Goal: Obtain resource: Download file/media

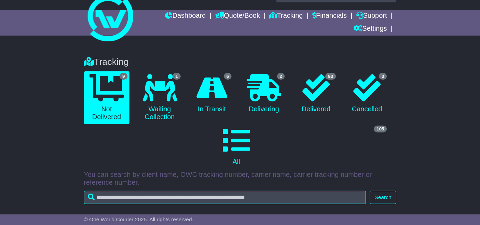
scroll to position [18, 0]
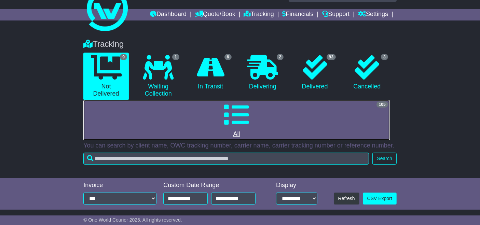
click at [301, 113] on link "105 All" at bounding box center [236, 120] width 307 height 40
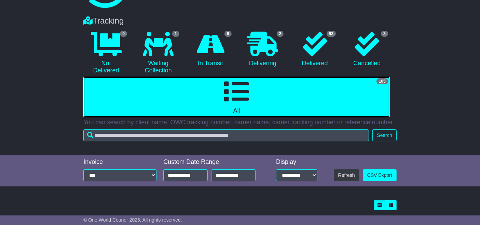
scroll to position [0, 0]
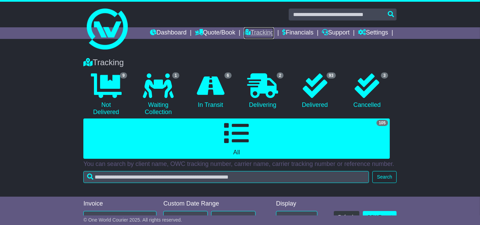
click at [260, 36] on link "Tracking" at bounding box center [259, 33] width 30 height 12
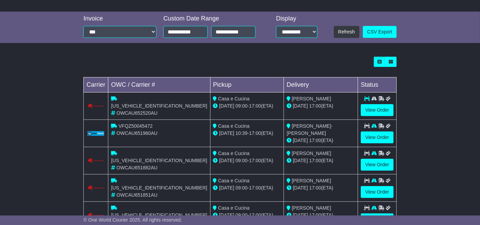
scroll to position [189, 0]
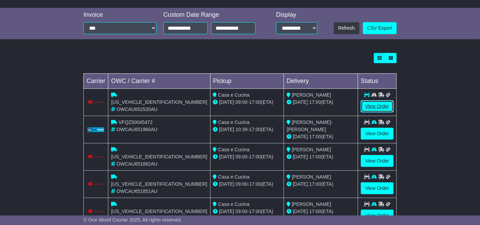
click at [377, 105] on link "View Order" at bounding box center [377, 106] width 33 height 12
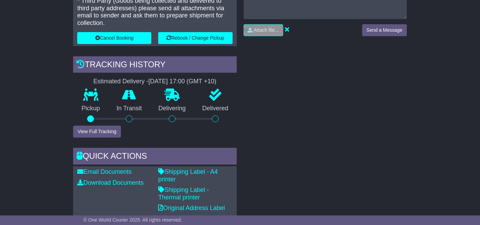
scroll to position [185, 0]
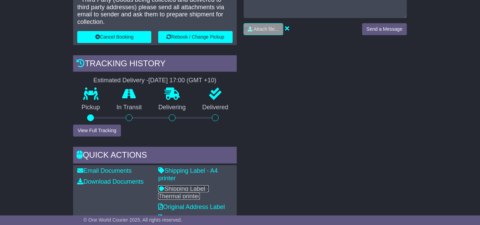
click at [199, 186] on link "Shipping Label - Thermal printer" at bounding box center [183, 193] width 51 height 14
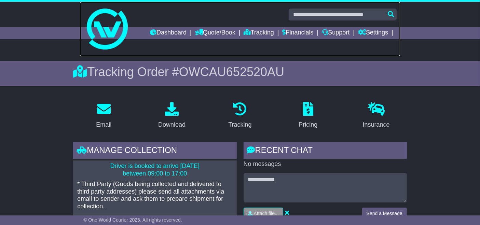
click at [257, 40] on link at bounding box center [240, 29] width 320 height 55
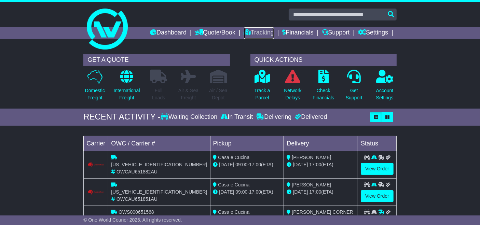
click at [264, 30] on link "Tracking" at bounding box center [259, 33] width 30 height 12
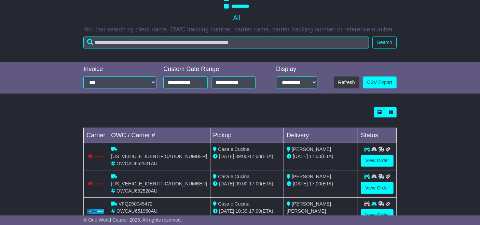
scroll to position [182, 0]
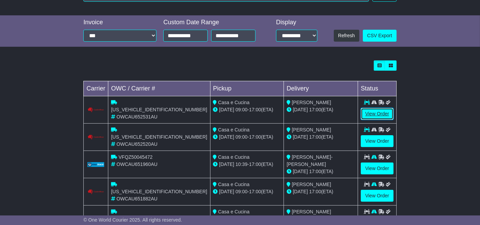
click at [377, 111] on link "View Order" at bounding box center [377, 114] width 33 height 12
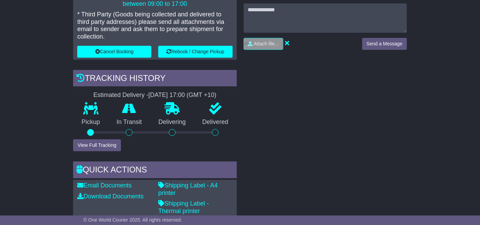
scroll to position [170, 0]
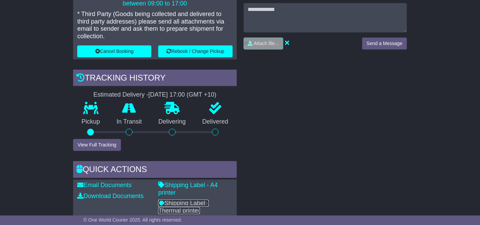
click at [201, 200] on link "Shipping Label - Thermal printer" at bounding box center [183, 207] width 51 height 14
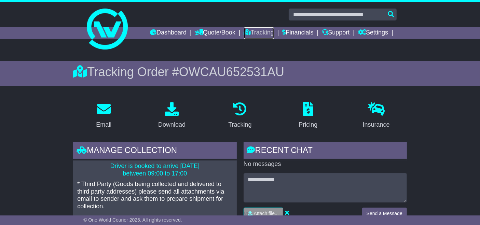
click at [255, 34] on link "Tracking" at bounding box center [259, 33] width 30 height 12
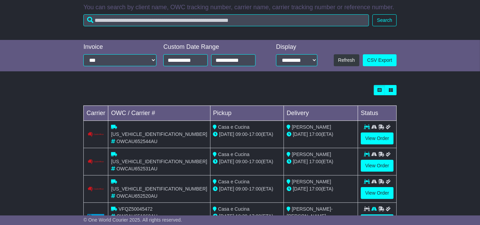
scroll to position [158, 0]
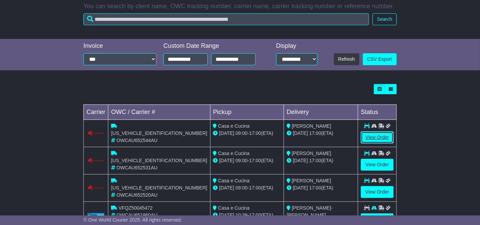
click at [379, 140] on link "View Order" at bounding box center [377, 138] width 33 height 12
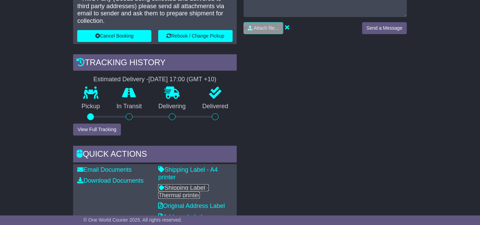
click at [206, 185] on link "Shipping Label - Thermal printer" at bounding box center [183, 192] width 51 height 14
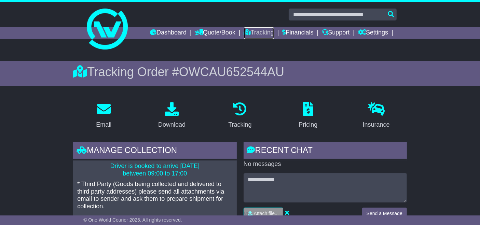
click at [260, 36] on link "Tracking" at bounding box center [259, 33] width 30 height 12
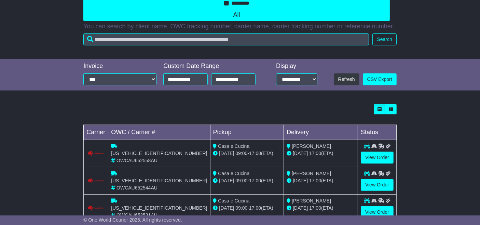
scroll to position [138, 0]
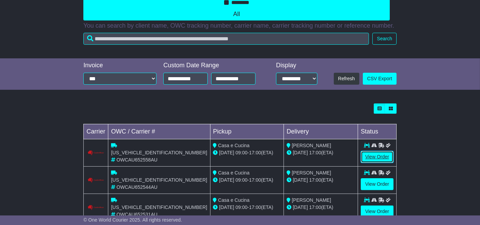
click at [375, 156] on link "View Order" at bounding box center [377, 157] width 33 height 12
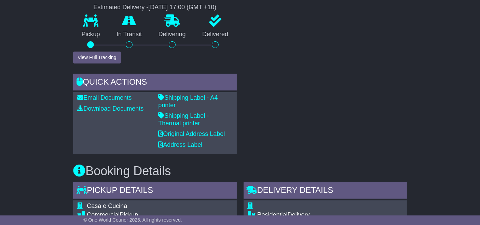
scroll to position [259, 0]
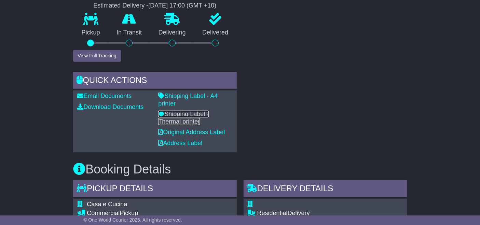
click at [201, 111] on link "Shipping Label - Thermal printer" at bounding box center [183, 118] width 51 height 14
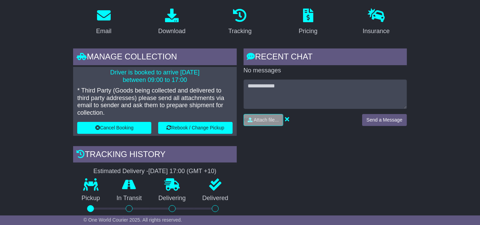
scroll to position [0, 0]
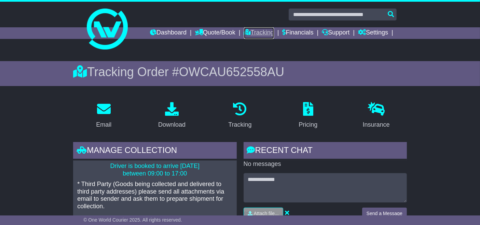
click at [259, 31] on link "Tracking" at bounding box center [259, 33] width 30 height 12
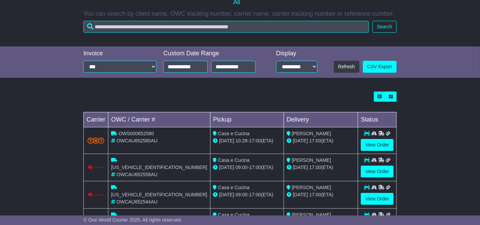
scroll to position [152, 0]
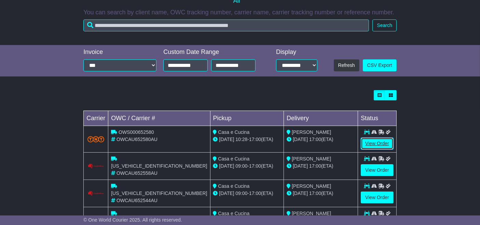
click at [374, 144] on link "View Order" at bounding box center [377, 144] width 33 height 12
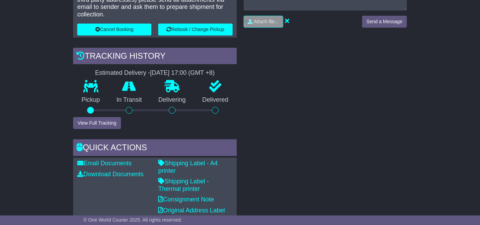
scroll to position [204, 0]
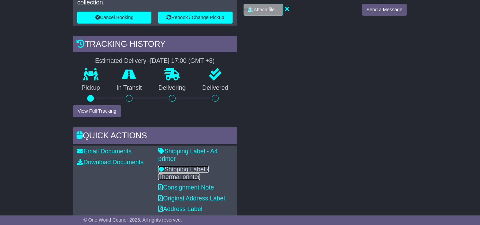
click at [194, 166] on link "Shipping Label - Thermal printer" at bounding box center [183, 173] width 51 height 14
